Goal: Task Accomplishment & Management: Use online tool/utility

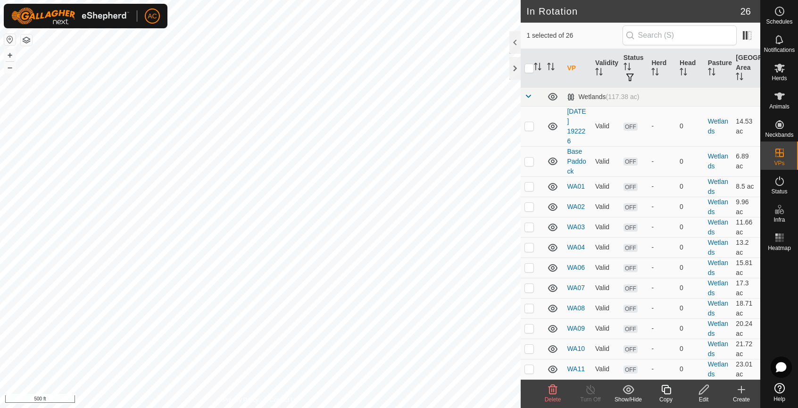
checkbox input "true"
checkbox input "false"
click at [667, 390] on icon at bounding box center [666, 389] width 12 height 11
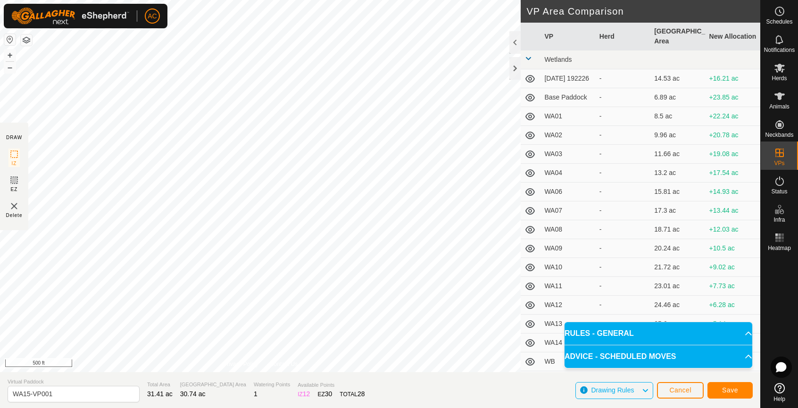
scroll to position [148, 0]
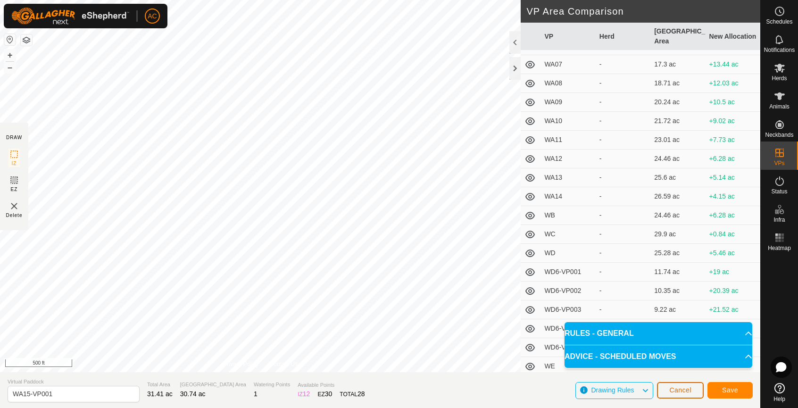
click at [679, 395] on button "Cancel" at bounding box center [680, 390] width 47 height 17
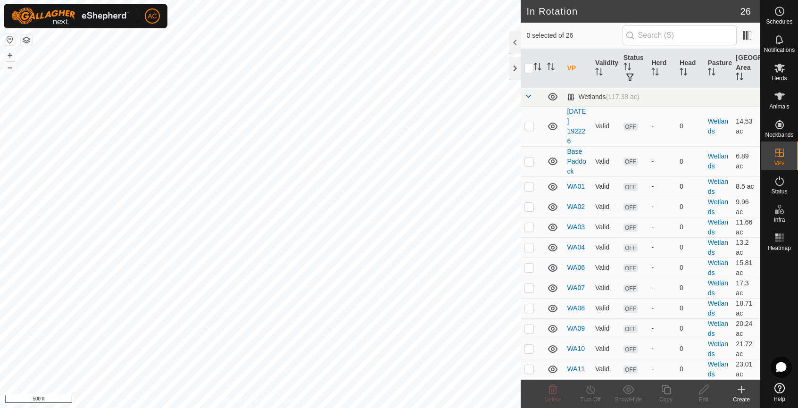
checkbox input "true"
click at [668, 392] on icon at bounding box center [666, 389] width 12 height 11
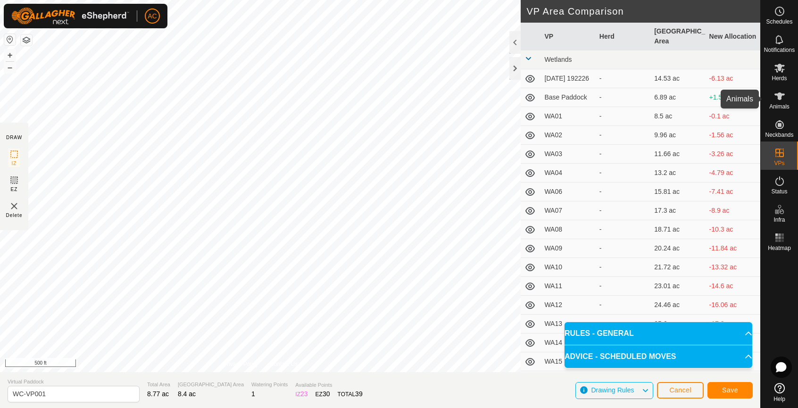
click at [774, 105] on span "Animals" at bounding box center [779, 107] width 20 height 6
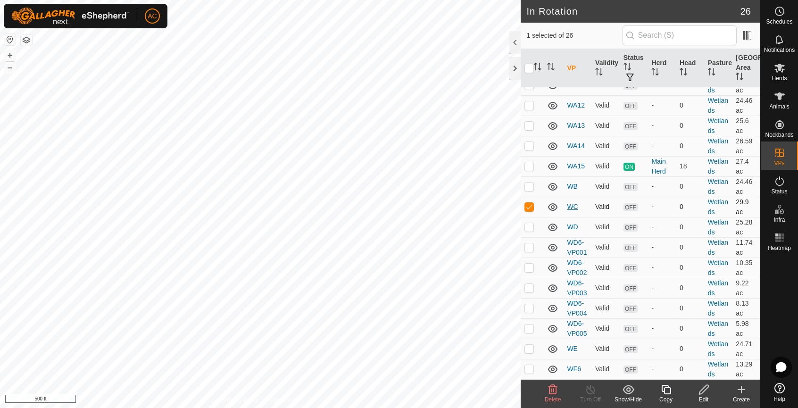
scroll to position [239, 0]
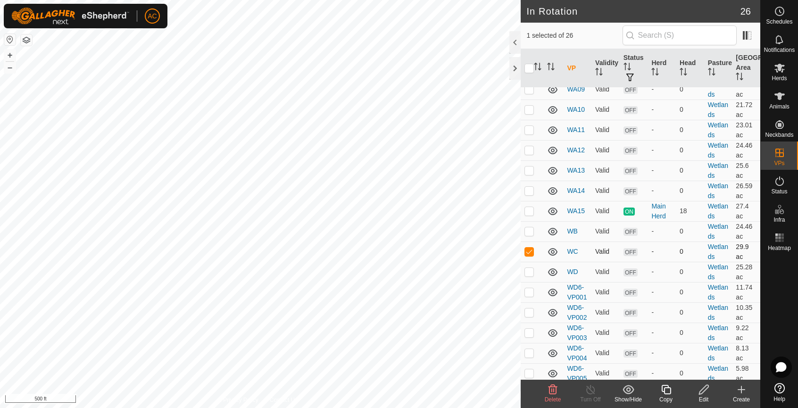
click at [527, 252] on p-checkbox at bounding box center [528, 252] width 9 height 8
click at [528, 252] on p-checkbox at bounding box center [528, 252] width 9 height 8
checkbox input "true"
click at [704, 389] on icon at bounding box center [704, 389] width 12 height 11
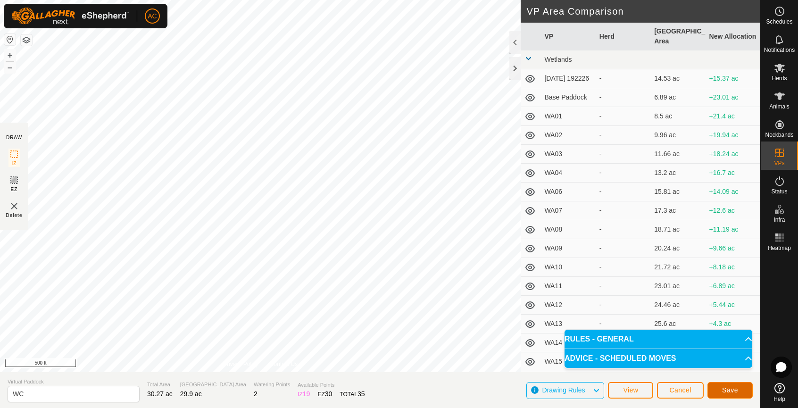
click at [733, 392] on span "Save" at bounding box center [730, 390] width 16 height 8
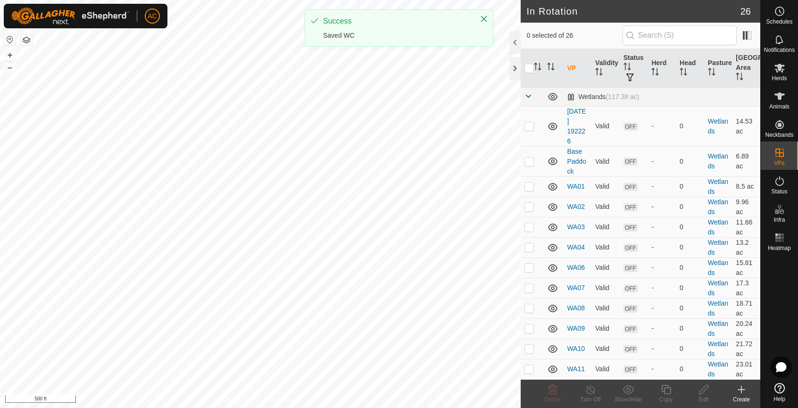
checkbox input "true"
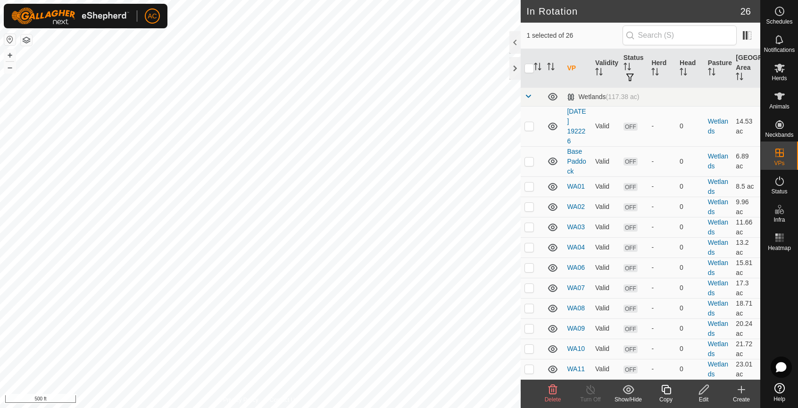
click at [666, 390] on icon at bounding box center [666, 389] width 12 height 11
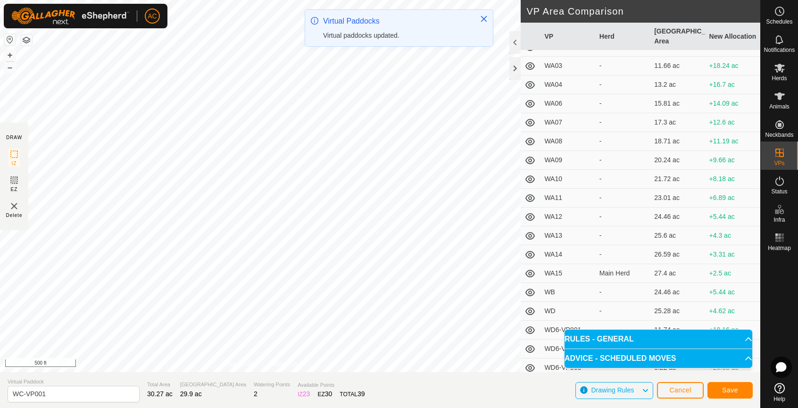
scroll to position [148, 0]
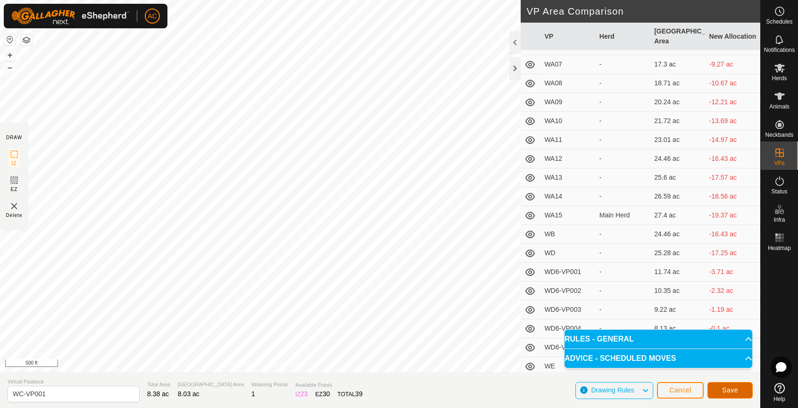
click at [726, 389] on span "Save" at bounding box center [730, 390] width 16 height 8
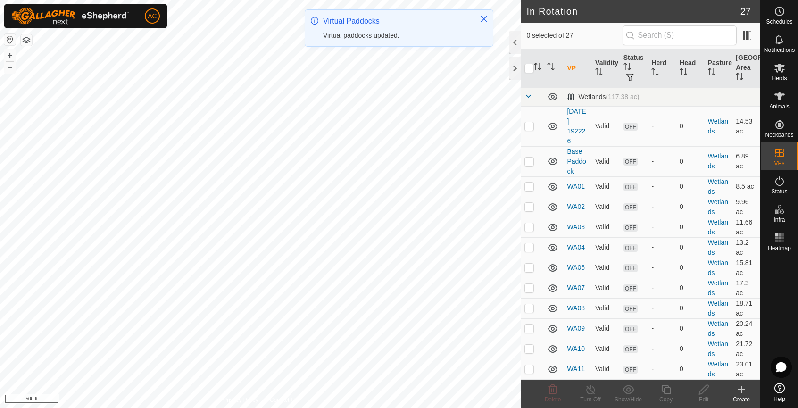
checkbox input "true"
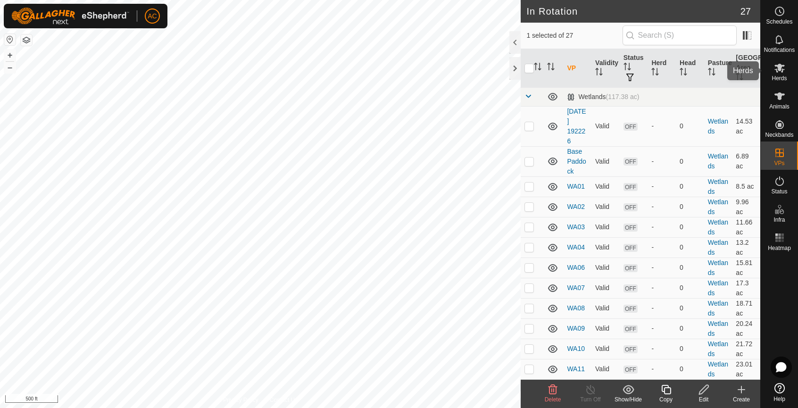
click at [782, 73] on icon at bounding box center [779, 67] width 11 height 11
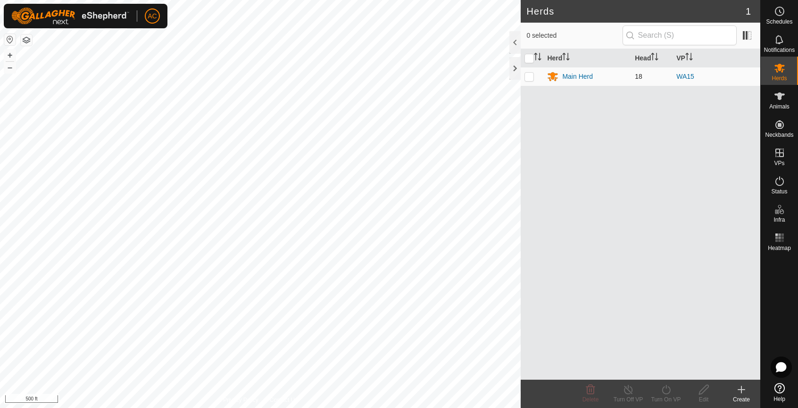
click at [532, 76] on p-checkbox at bounding box center [528, 77] width 9 height 8
checkbox input "true"
click at [665, 389] on icon at bounding box center [666, 389] width 12 height 11
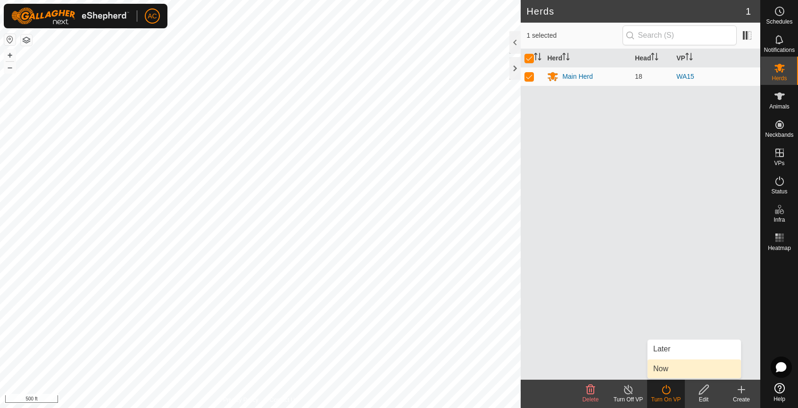
click at [663, 368] on link "Now" at bounding box center [693, 368] width 93 height 19
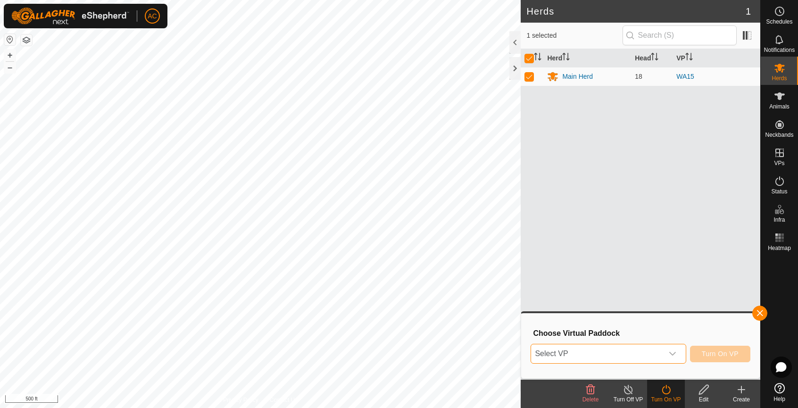
click at [584, 358] on span "Select VP" at bounding box center [597, 353] width 132 height 19
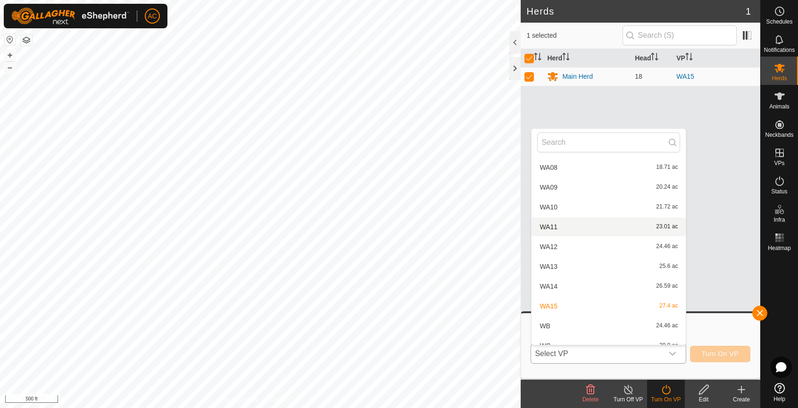
scroll to position [273, 0]
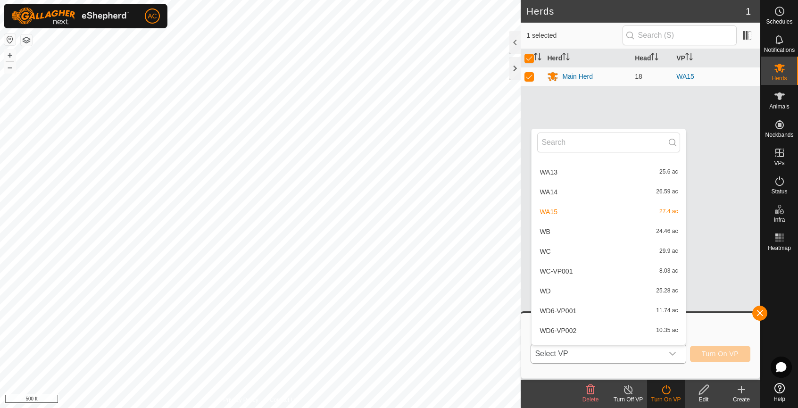
click at [552, 270] on li "WC-VP001 8.03 ac" at bounding box center [608, 271] width 154 height 19
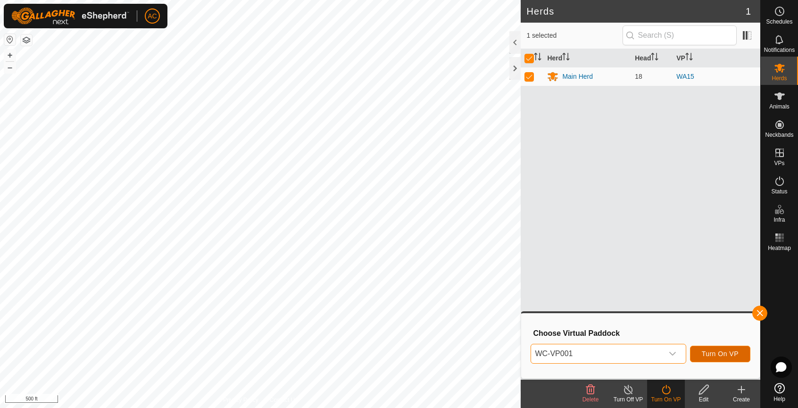
click at [722, 360] on button "Turn On VP" at bounding box center [720, 354] width 60 height 17
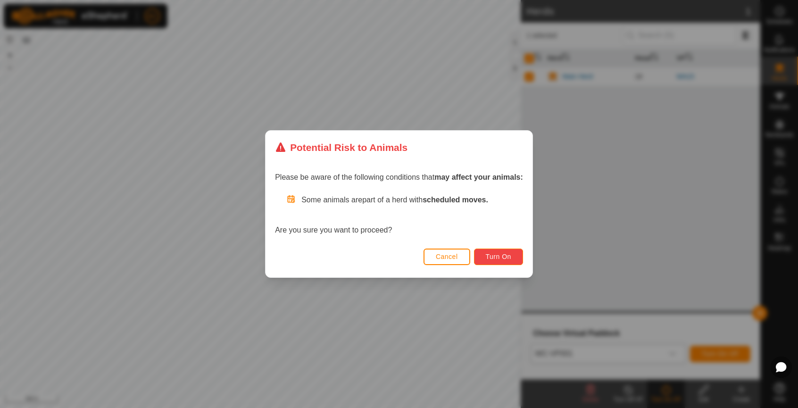
click at [502, 253] on span "Turn On" at bounding box center [498, 257] width 25 height 8
